Goal: Task Accomplishment & Management: Use online tool/utility

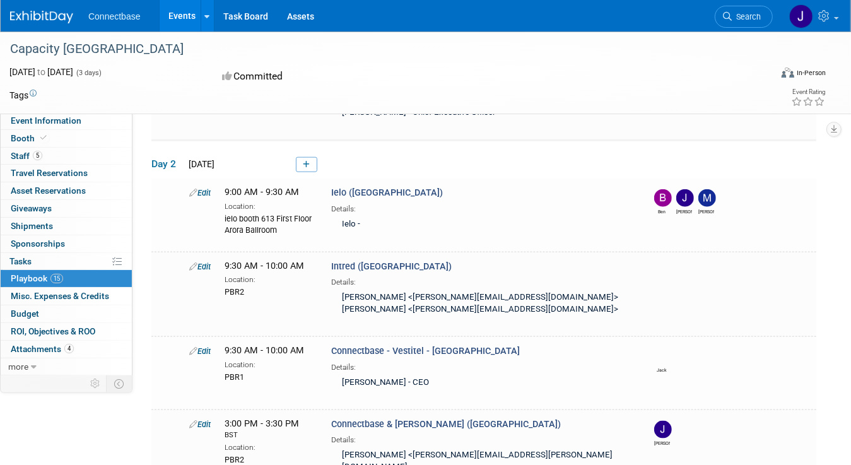
scroll to position [820, 0]
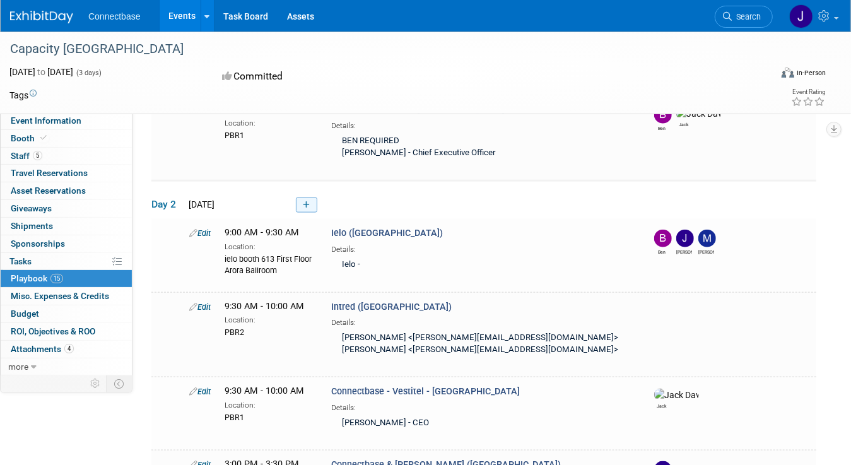
click at [308, 201] on icon at bounding box center [306, 205] width 7 height 8
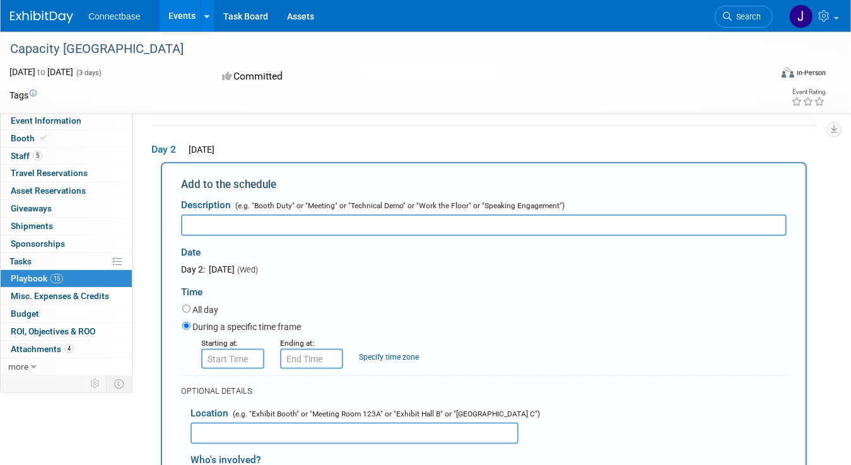
scroll to position [937, 0]
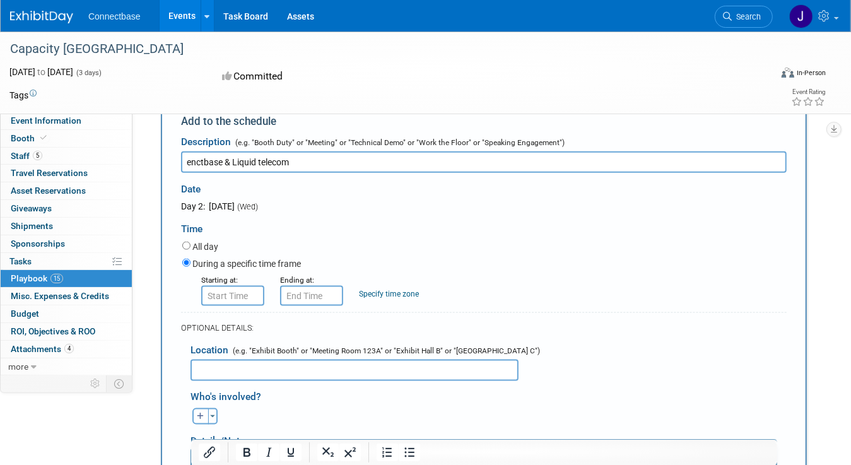
click at [187, 151] on input "enctbase & Liquid telecom" at bounding box center [484, 161] width 606 height 21
click at [276, 153] on input "Connectbase & Liquid telecom" at bounding box center [484, 161] width 606 height 21
type input "Connectbase & Liquid Telecom"
click at [242, 365] on input "text" at bounding box center [355, 370] width 328 height 21
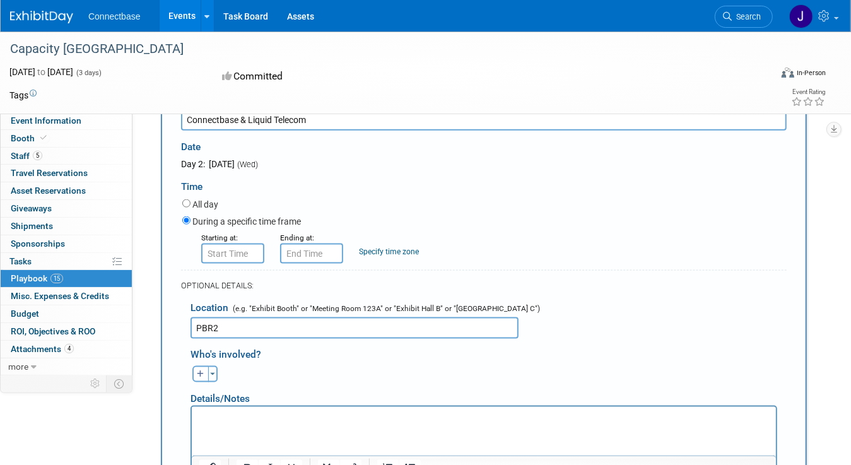
scroll to position [1000, 0]
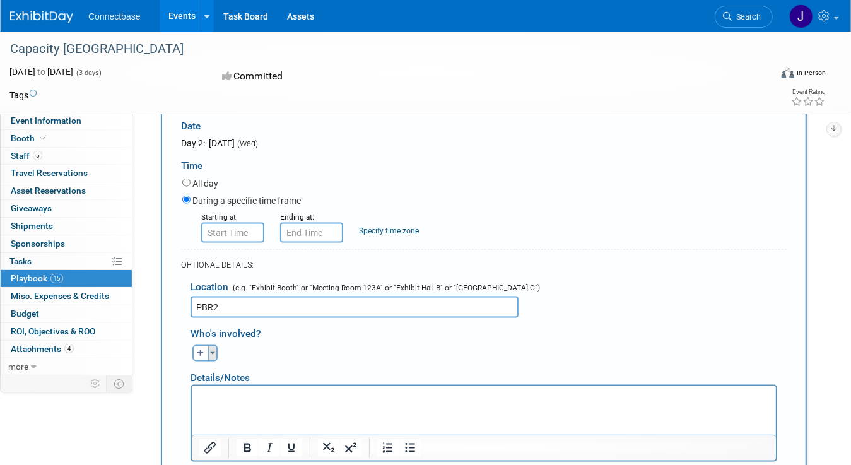
type input "PBR2"
click at [213, 346] on button "Toggle Dropdown" at bounding box center [212, 353] width 9 height 16
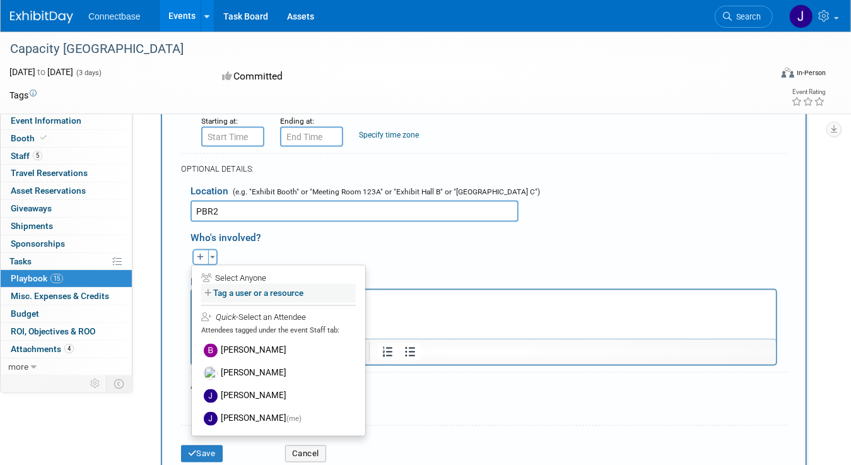
scroll to position [1126, 0]
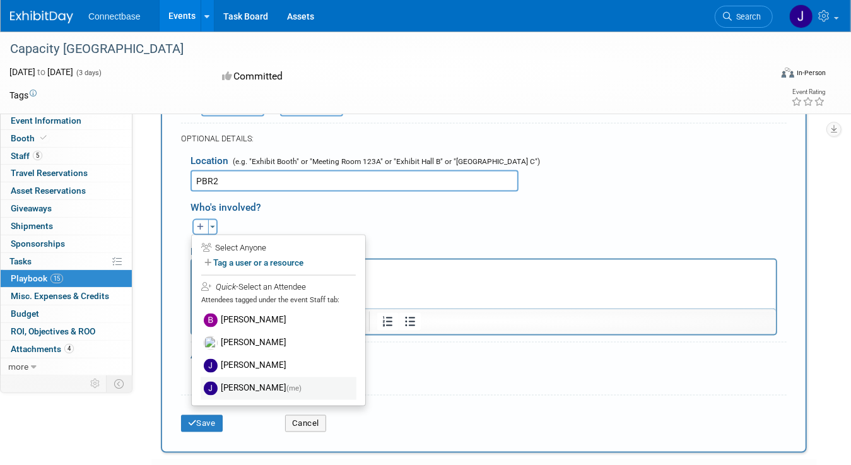
click at [224, 377] on label "[PERSON_NAME] (me)" at bounding box center [279, 388] width 156 height 23
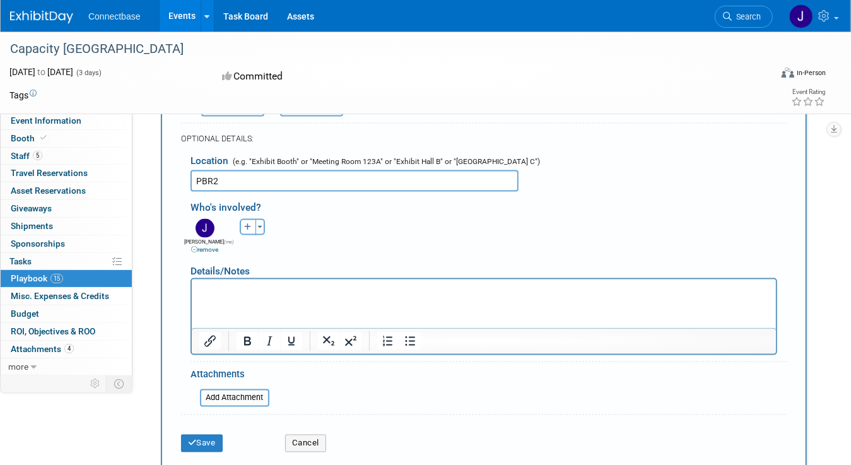
click at [227, 289] on p "Rich Text Area. Press ALT-0 for help." at bounding box center [484, 290] width 570 height 13
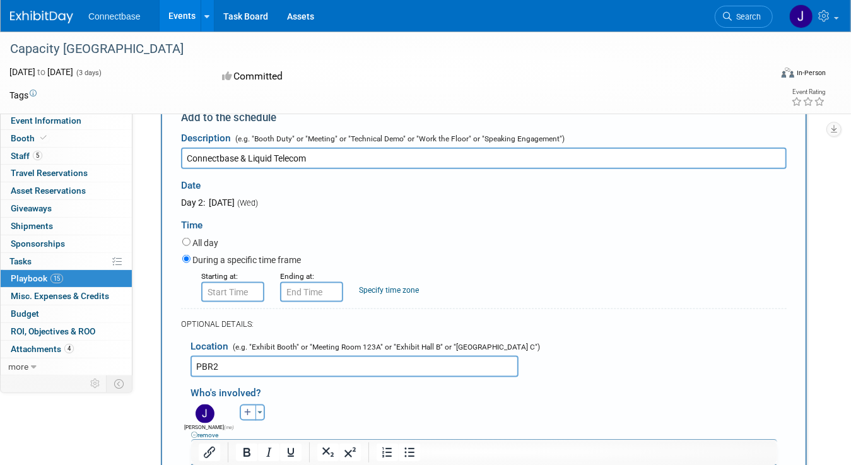
scroll to position [937, 0]
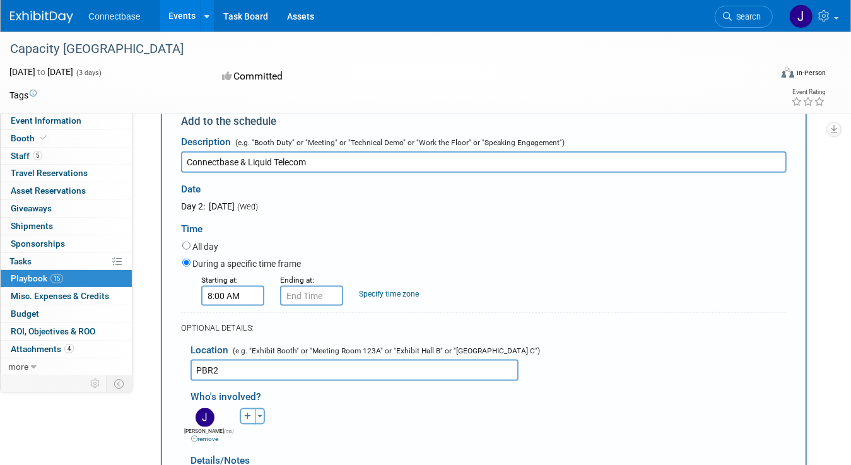
click at [244, 291] on input "8:00 AM" at bounding box center [232, 296] width 63 height 20
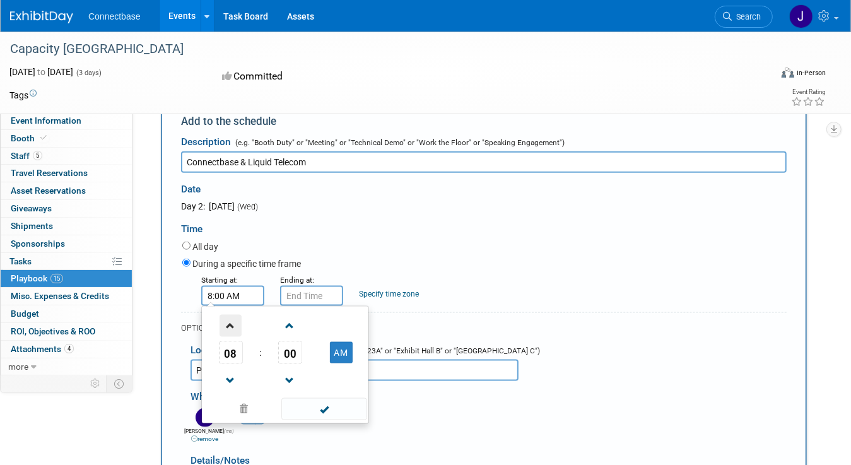
click at [230, 317] on span at bounding box center [231, 326] width 22 height 22
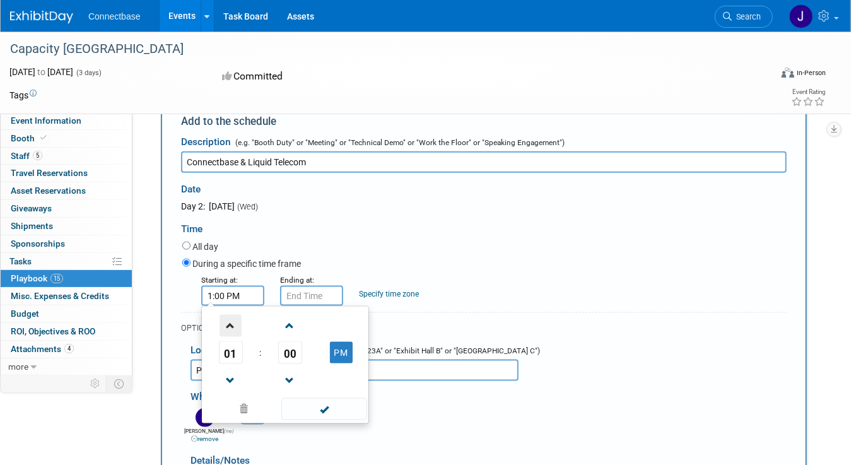
click at [230, 317] on span at bounding box center [231, 326] width 22 height 22
type input "4:00 PM"
click at [339, 398] on span at bounding box center [323, 409] width 85 height 22
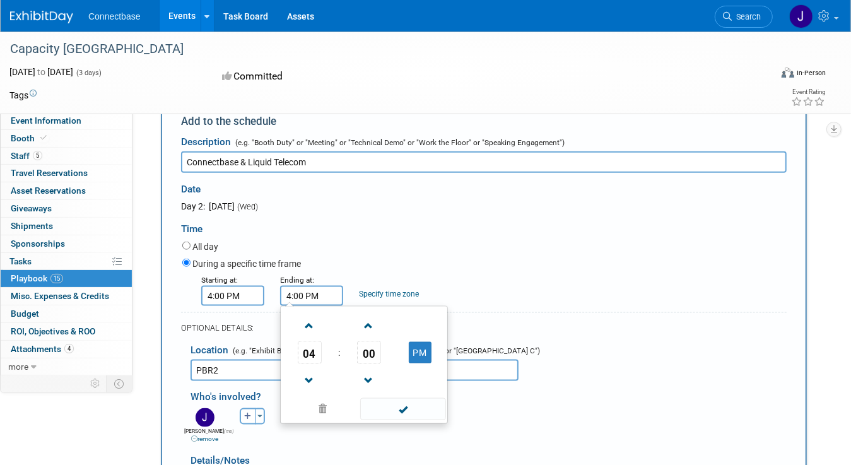
click at [313, 286] on input "4:00 PM" at bounding box center [311, 296] width 63 height 20
click at [368, 343] on span "00" at bounding box center [369, 352] width 24 height 23
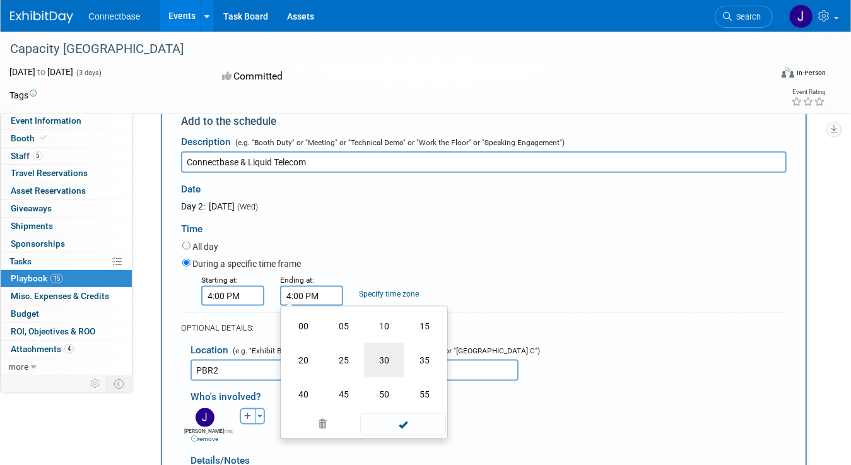
click at [378, 352] on td "30" at bounding box center [384, 360] width 40 height 34
type input "4:30 PM"
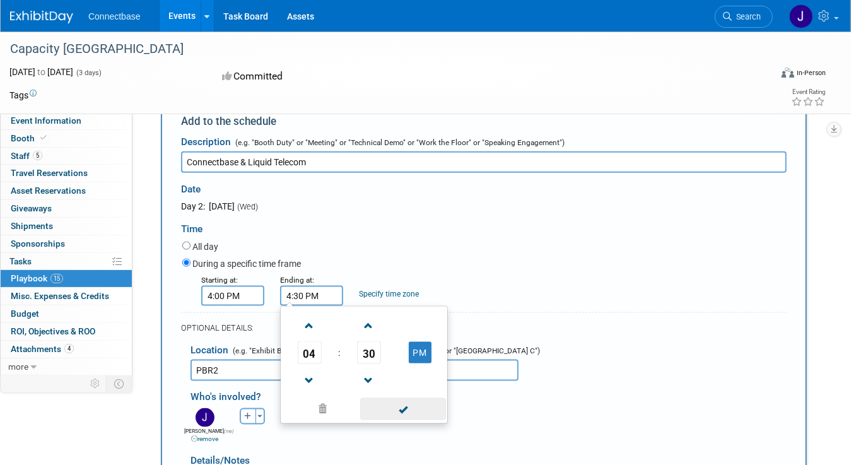
click at [403, 404] on span at bounding box center [402, 409] width 85 height 22
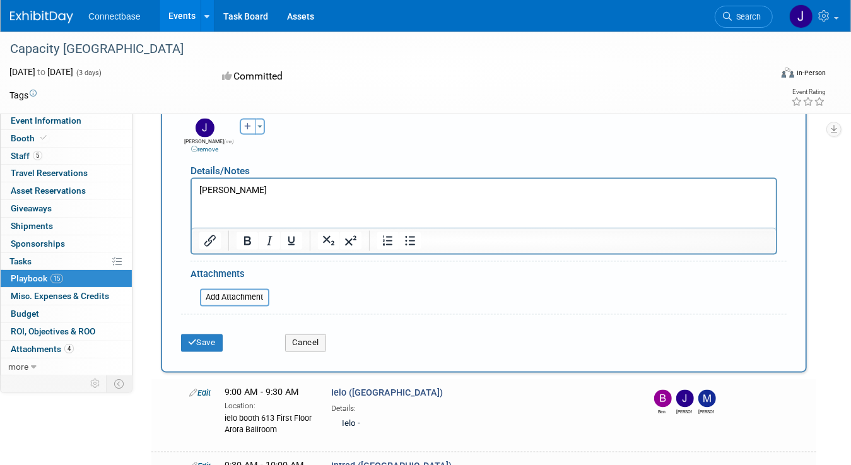
scroll to position [1253, 0]
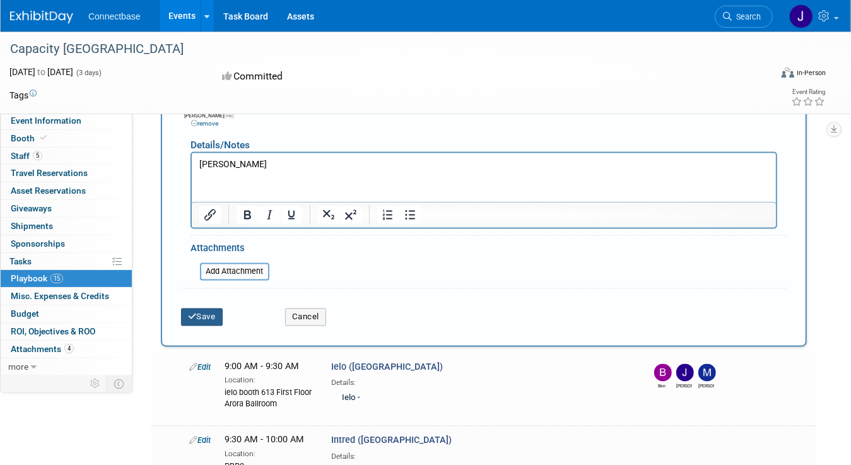
click at [215, 310] on button "Save" at bounding box center [202, 318] width 42 height 18
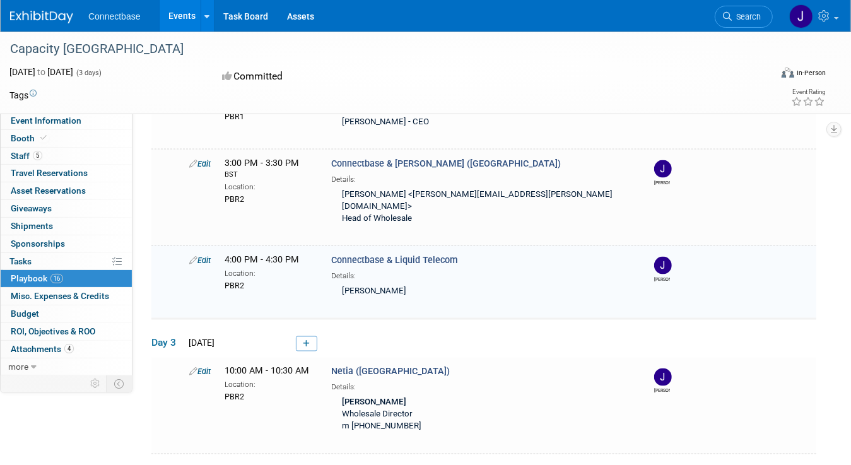
scroll to position [1099, 0]
